Goal: Task Accomplishment & Management: Manage account settings

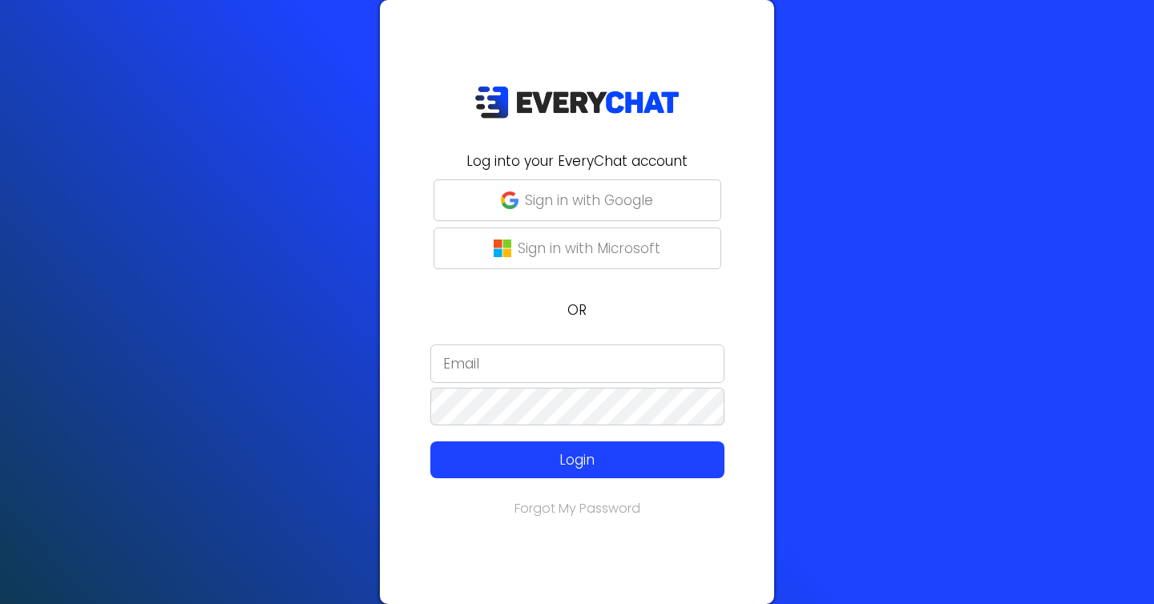
type input "bengonzalez@executivelawncare.net"
click at [555, 199] on p "Sign in with Google" at bounding box center [589, 200] width 128 height 21
click at [618, 314] on p "OR" at bounding box center [576, 310] width 375 height 21
click at [389, 518] on div at bounding box center [389, 518] width 0 height 0
click at [540, 358] on input "[EMAIL_ADDRESS][DOMAIN_NAME]" at bounding box center [577, 364] width 294 height 38
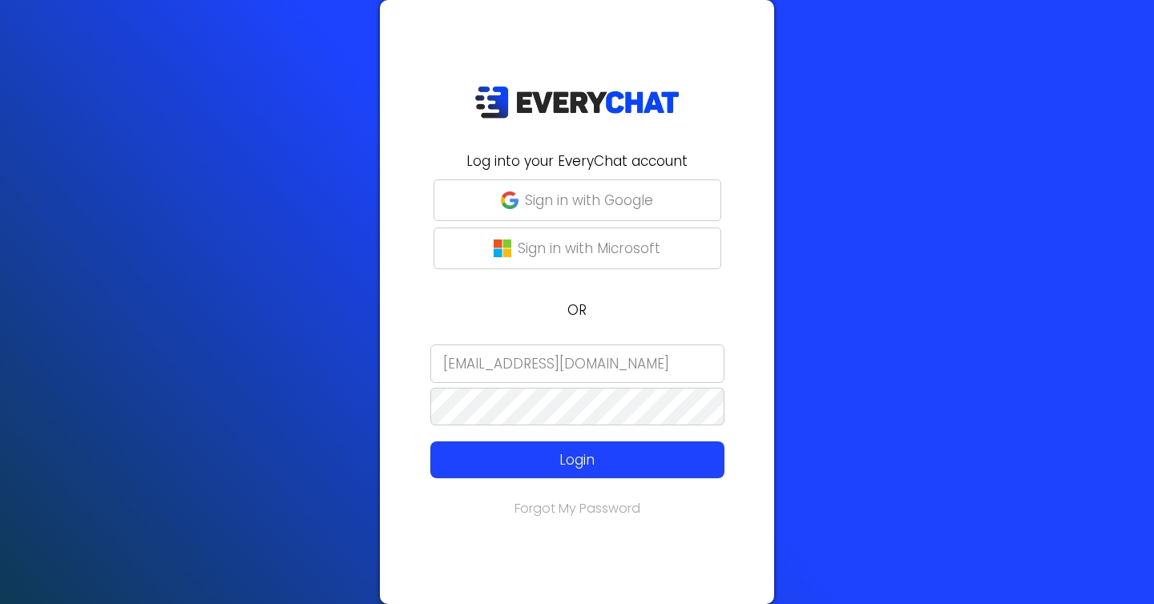
click at [540, 358] on input "[EMAIL_ADDRESS][DOMAIN_NAME]" at bounding box center [577, 364] width 294 height 38
type input "w"
type input "[EMAIL_ADDRESS][DOMAIN_NAME]"
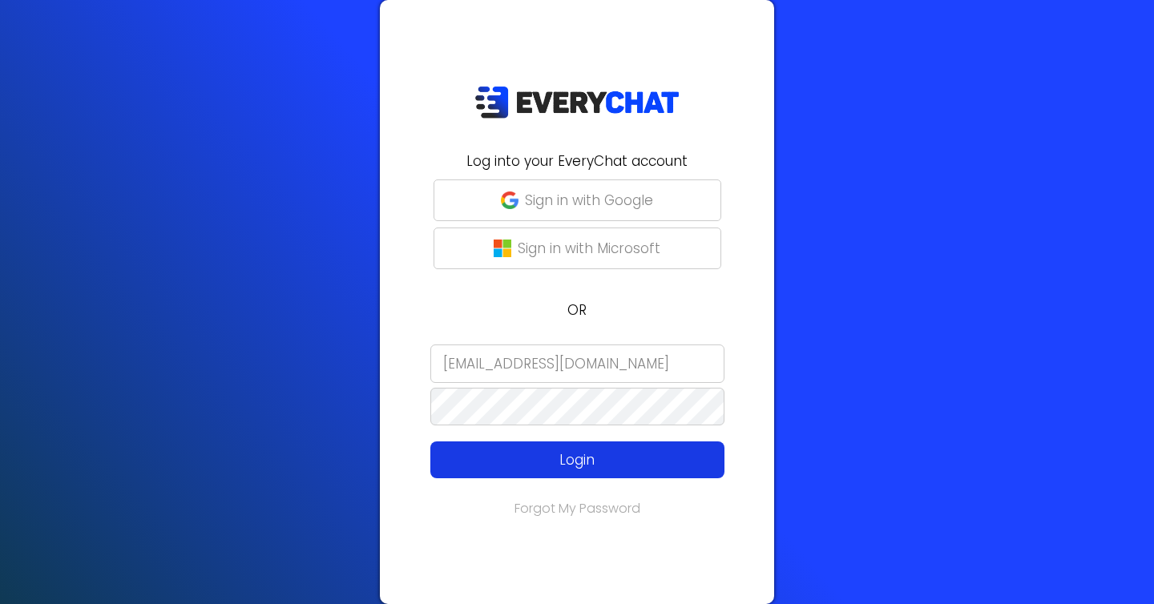
click at [518, 446] on button "Login" at bounding box center [577, 460] width 294 height 37
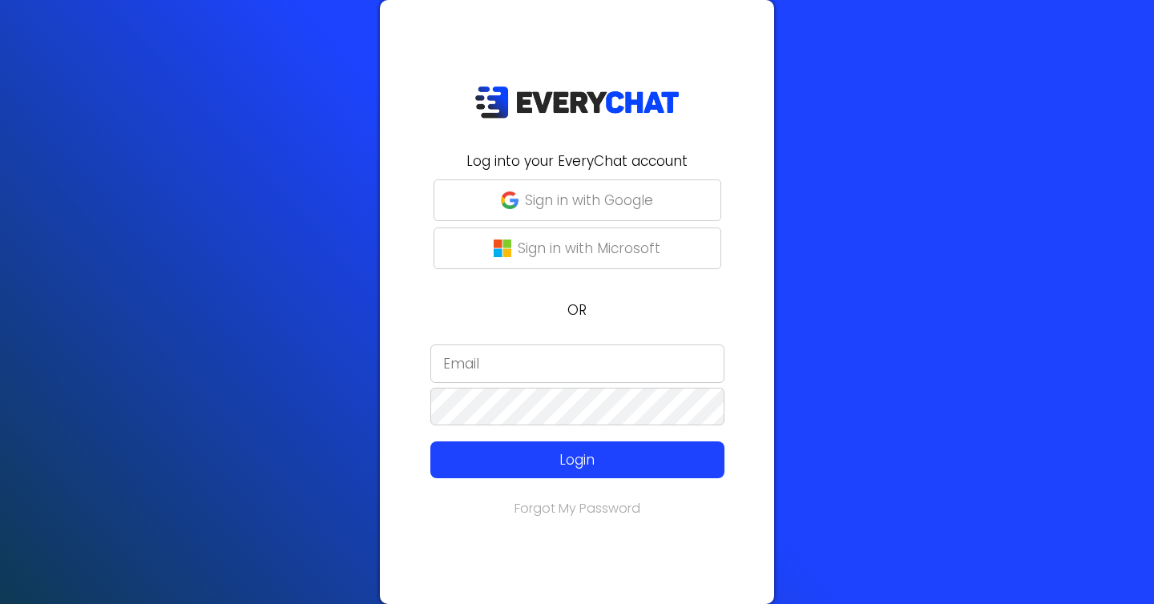
type input "[EMAIL_ADDRESS][DOMAIN_NAME]"
click at [542, 182] on button "Sign in with Google" at bounding box center [578, 201] width 288 height 42
